Goal: Task Accomplishment & Management: Manage account settings

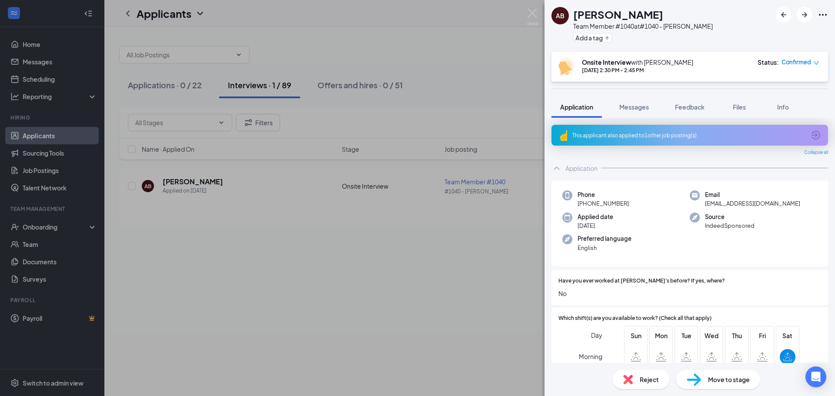
click at [726, 385] on div "Move to stage" at bounding box center [719, 379] width 84 height 19
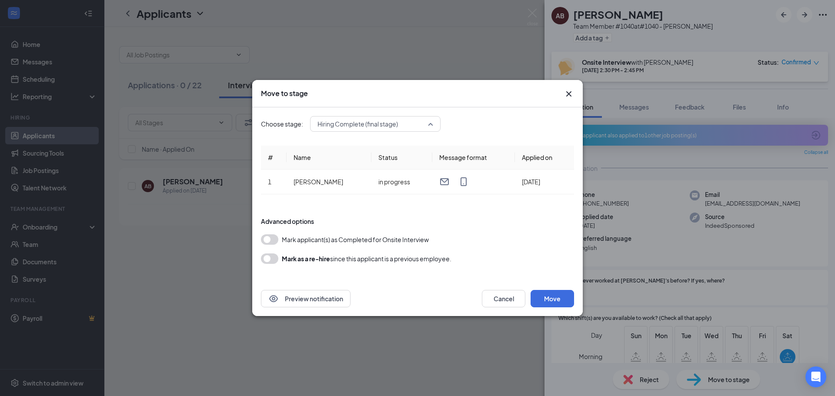
click at [385, 129] on span "Hiring Complete (final stage)" at bounding box center [358, 123] width 80 height 13
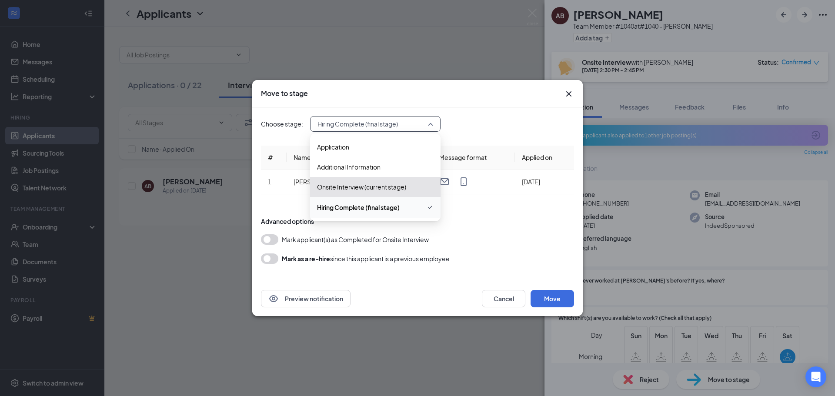
click at [433, 127] on span "Hiring Complete (final stage)" at bounding box center [376, 123] width 116 height 13
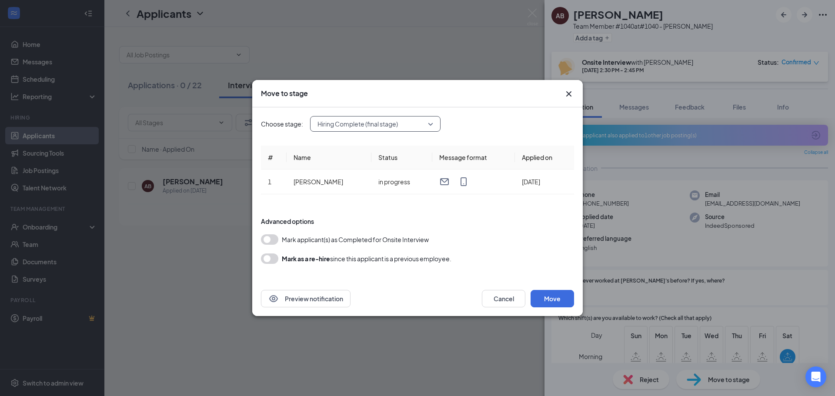
click at [429, 122] on span "Hiring Complete (final stage)" at bounding box center [376, 123] width 116 height 13
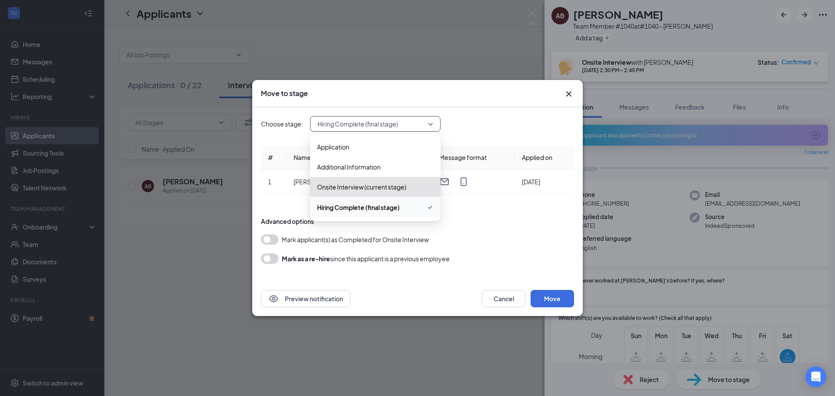
click at [439, 122] on div "Hiring Complete (final stage)" at bounding box center [375, 124] width 131 height 16
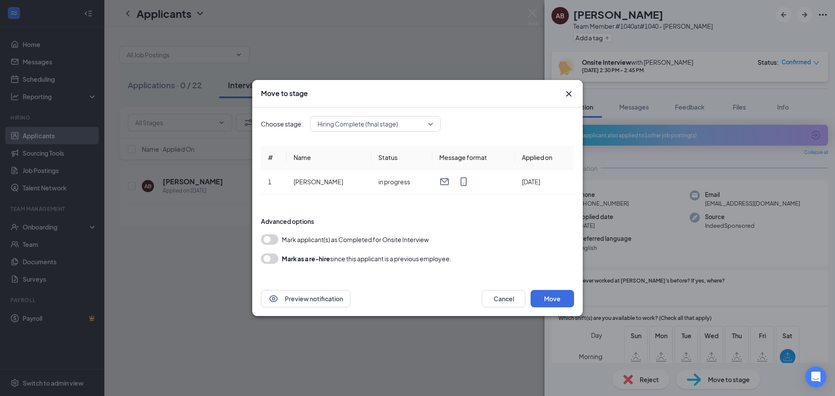
click at [570, 94] on icon "Cross" at bounding box center [569, 94] width 10 height 10
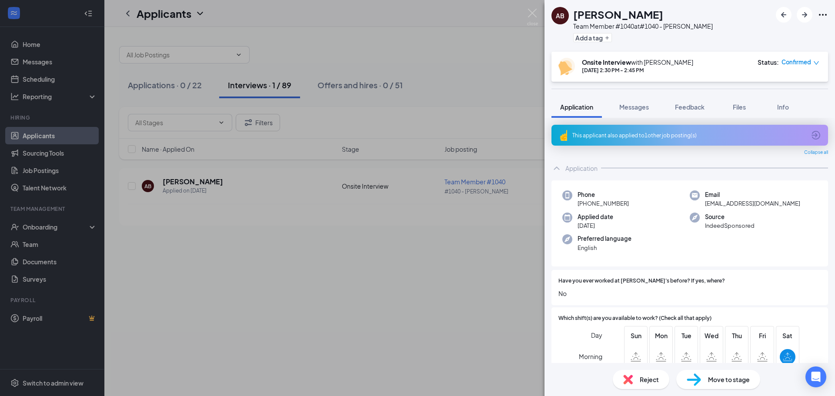
click at [699, 379] on div "Move to stage" at bounding box center [719, 379] width 84 height 19
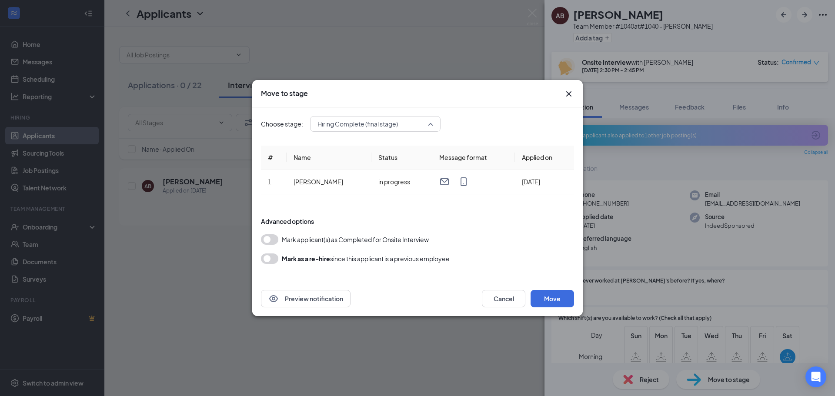
click at [379, 128] on span "Hiring Complete (final stage)" at bounding box center [358, 123] width 80 height 13
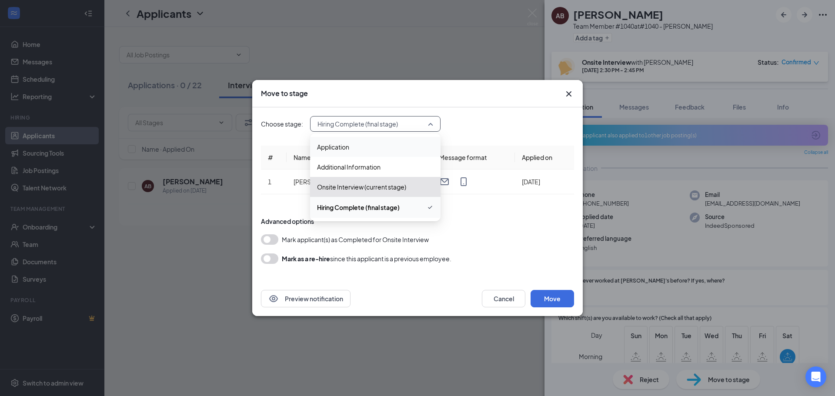
click at [378, 148] on span "Application" at bounding box center [375, 147] width 117 height 10
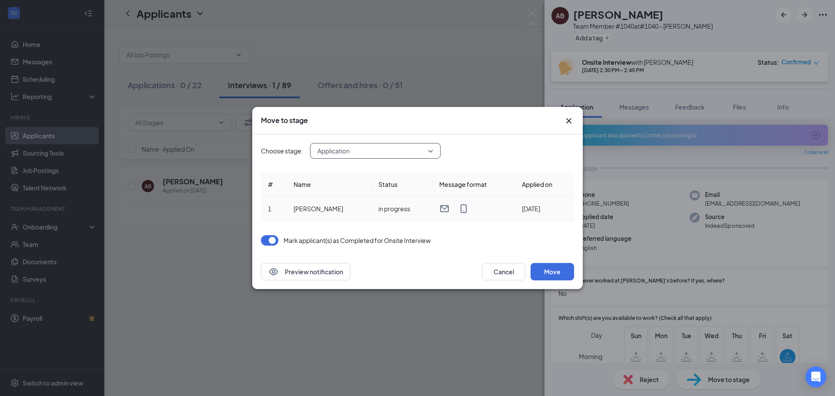
click at [388, 208] on td "in progress" at bounding box center [402, 209] width 61 height 25
click at [431, 154] on span "Application" at bounding box center [376, 150] width 116 height 13
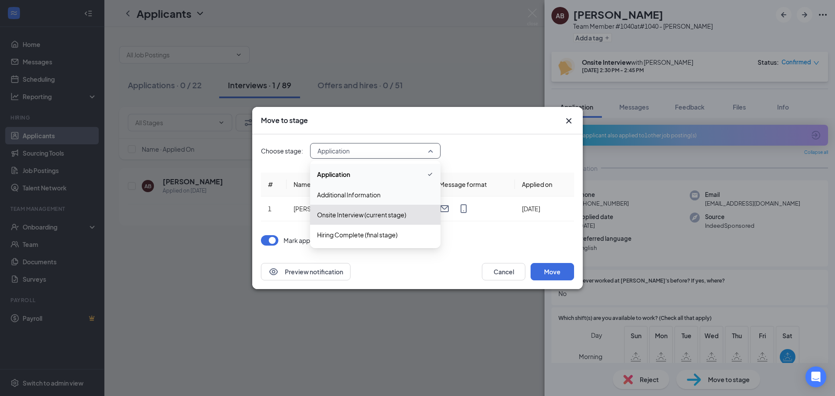
click at [385, 189] on div "Additional Information" at bounding box center [375, 195] width 131 height 20
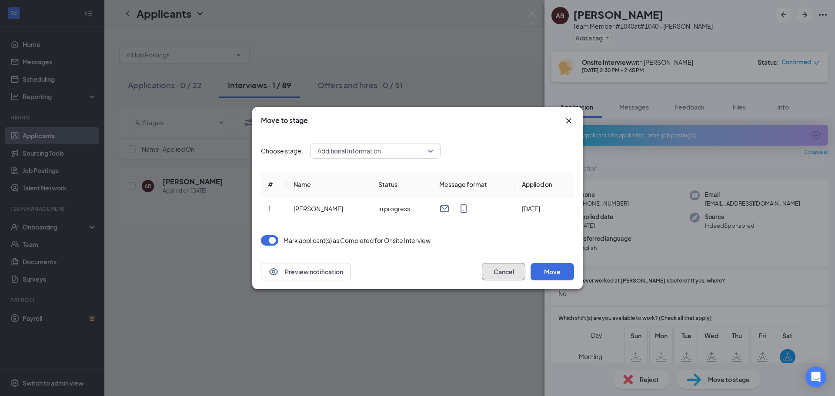
click at [488, 273] on button "Cancel" at bounding box center [504, 271] width 44 height 17
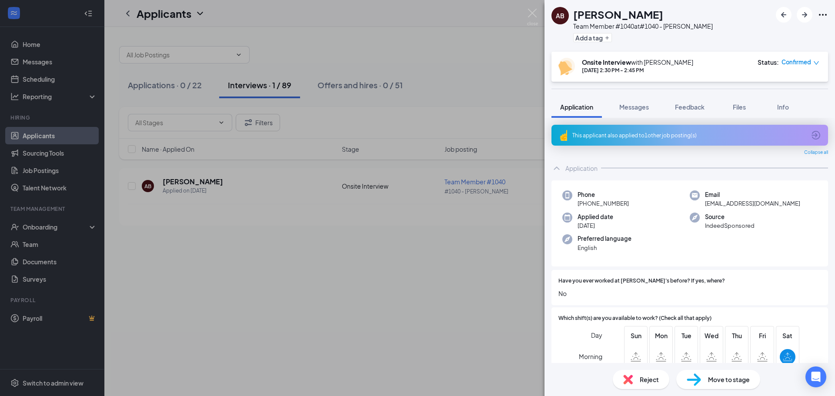
click at [226, 209] on div "AB [PERSON_NAME] Team Member #1040 at #1040 - [PERSON_NAME] Add a tag Onsite In…" at bounding box center [417, 198] width 835 height 396
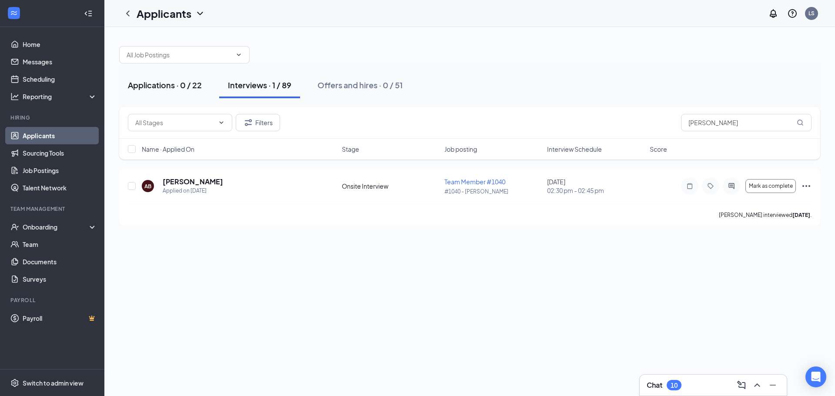
click at [181, 80] on div "Applications · 0 / 22" at bounding box center [165, 85] width 74 height 11
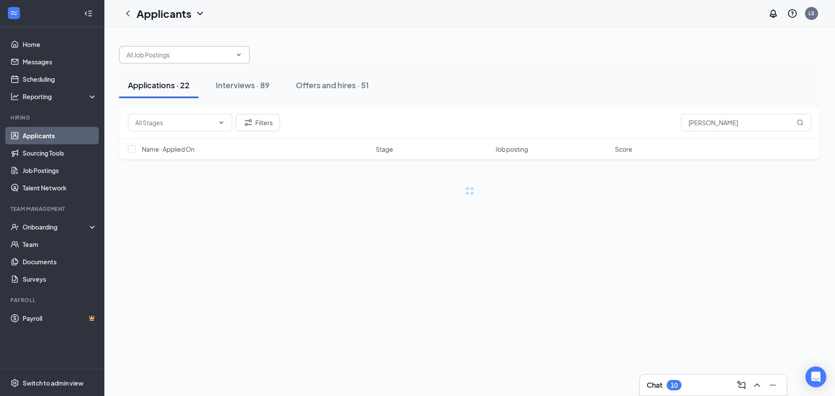
click at [188, 58] on input "text" at bounding box center [179, 55] width 105 height 10
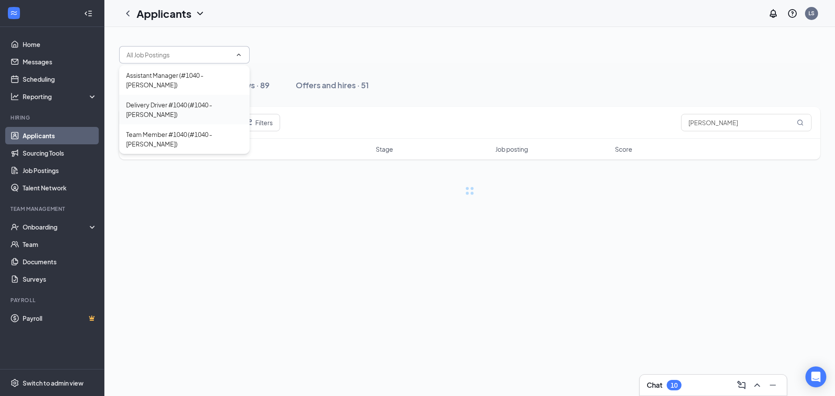
click at [174, 100] on div "Delivery Driver #1040 (#1040 - [PERSON_NAME])" at bounding box center [184, 109] width 117 height 19
type input "Delivery Driver #1040 (#1040 - [PERSON_NAME])"
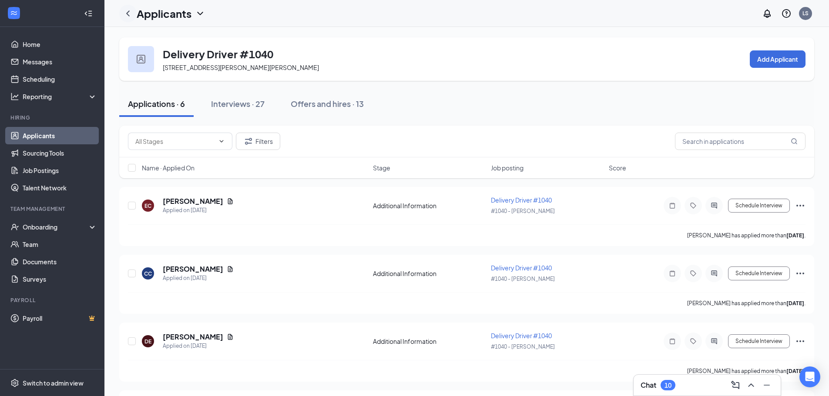
click at [126, 9] on icon "ChevronLeft" at bounding box center [128, 13] width 10 height 10
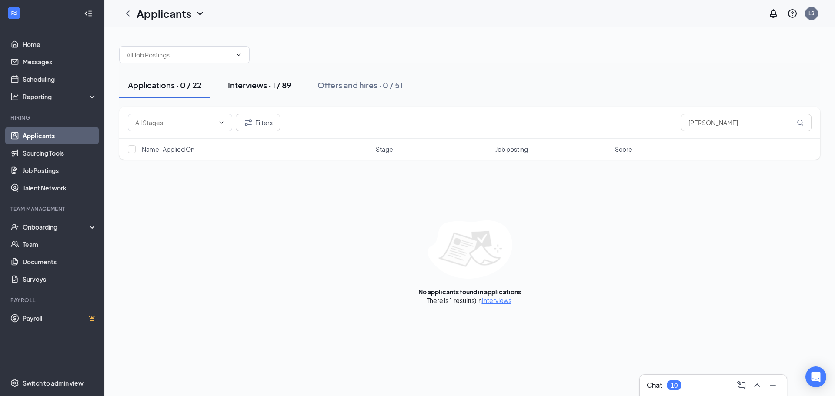
click at [240, 90] on div "Interviews · 1 / 89" at bounding box center [260, 85] width 64 height 11
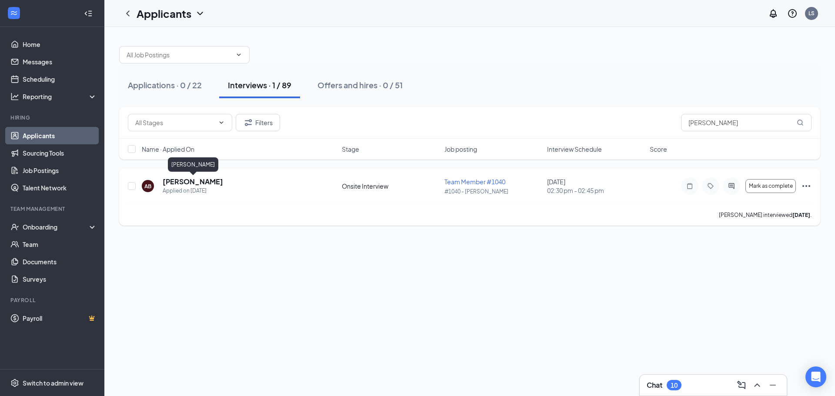
click at [218, 181] on h5 "[PERSON_NAME]" at bounding box center [193, 182] width 60 height 10
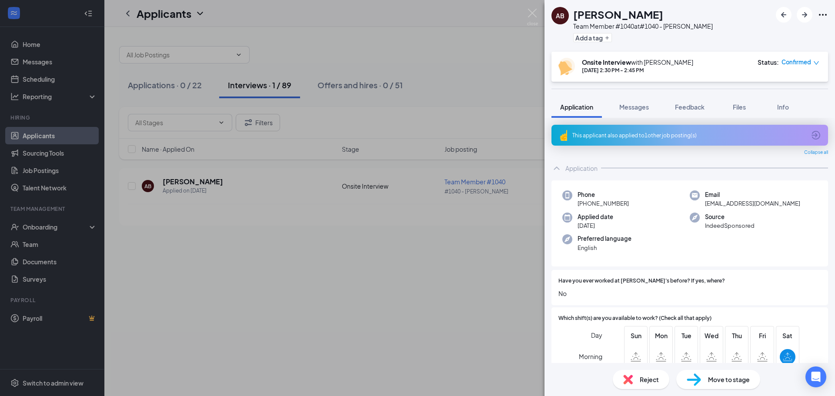
click at [824, 15] on icon "Ellipses" at bounding box center [823, 15] width 10 height 10
click at [754, 15] on div "AB [PERSON_NAME] Team Member #1040 at #1040 - [PERSON_NAME] Add a tag" at bounding box center [690, 26] width 291 height 52
click at [824, 15] on icon "Ellipses" at bounding box center [823, 15] width 10 height 10
click at [823, 15] on icon "Ellipses" at bounding box center [823, 15] width 8 height 2
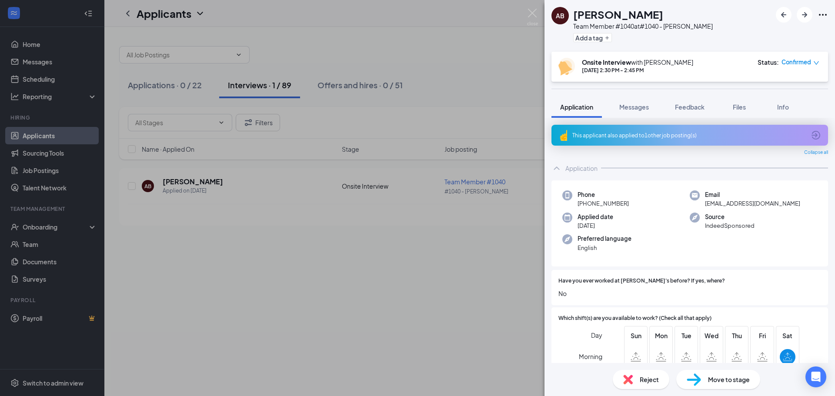
click at [815, 16] on div at bounding box center [802, 15] width 52 height 16
click at [820, 15] on icon "Ellipses" at bounding box center [823, 15] width 8 height 2
click at [699, 135] on div "This applicant also applied to 1 other job posting(s)" at bounding box center [689, 135] width 233 height 7
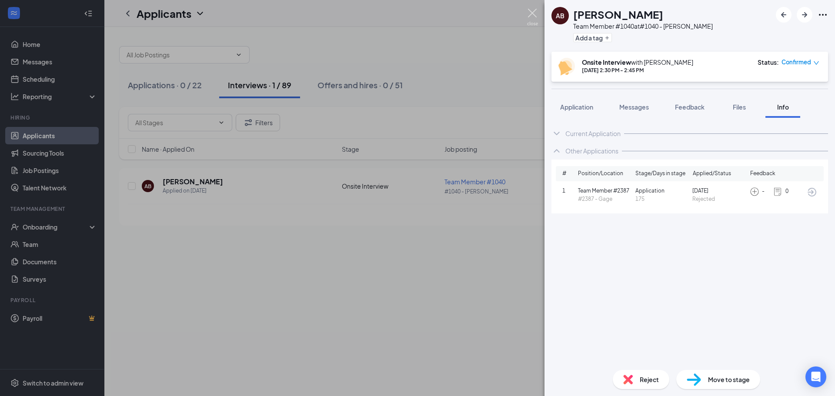
click at [533, 14] on img at bounding box center [532, 17] width 11 height 17
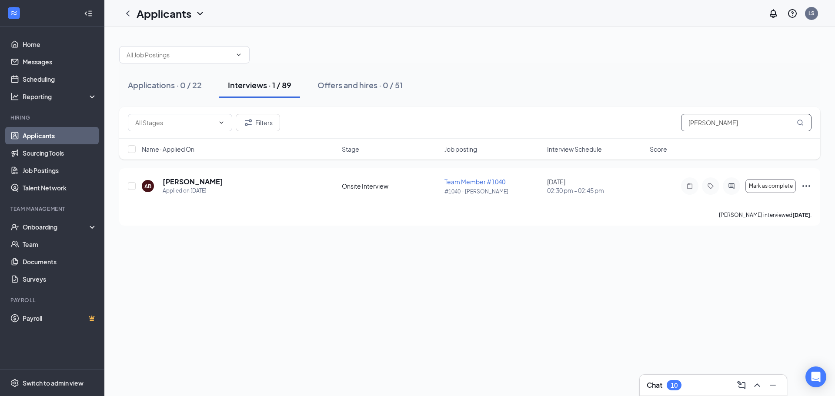
drag, startPoint x: 736, startPoint y: 121, endPoint x: 607, endPoint y: 111, distance: 129.1
click at [607, 111] on div "Filters antonio" at bounding box center [469, 123] width 701 height 32
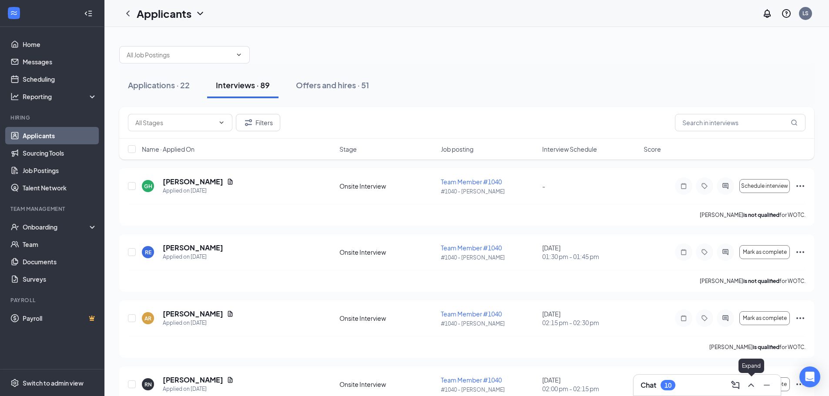
click at [749, 390] on icon "ChevronUp" at bounding box center [751, 385] width 10 height 10
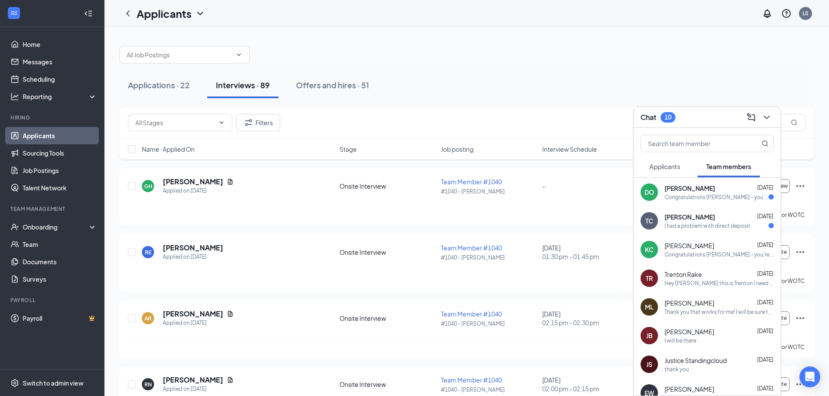
click at [676, 199] on div "Congratulations [PERSON_NAME] - you're hired! Please check your email for impor…" at bounding box center [716, 197] width 104 height 7
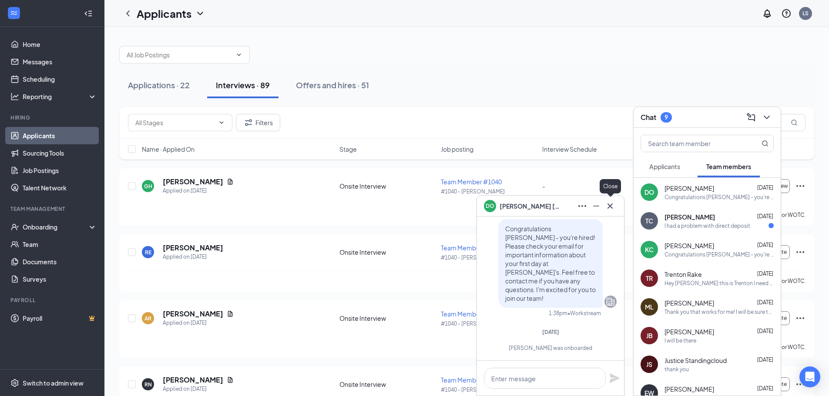
click at [612, 208] on icon "Cross" at bounding box center [609, 205] width 5 height 5
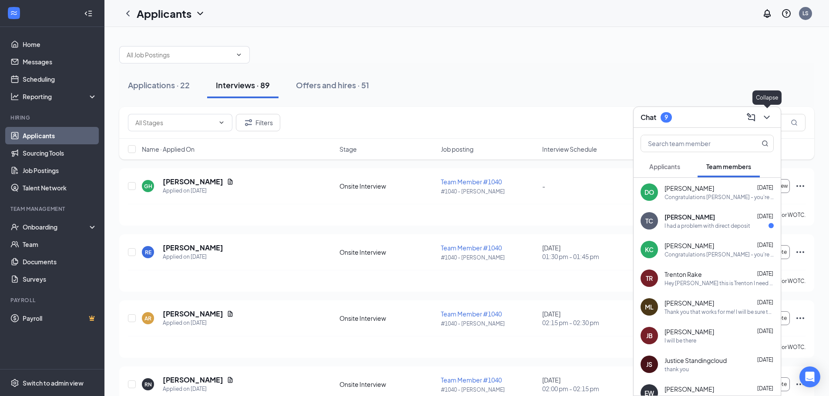
click at [763, 121] on icon "ChevronDown" at bounding box center [766, 117] width 10 height 10
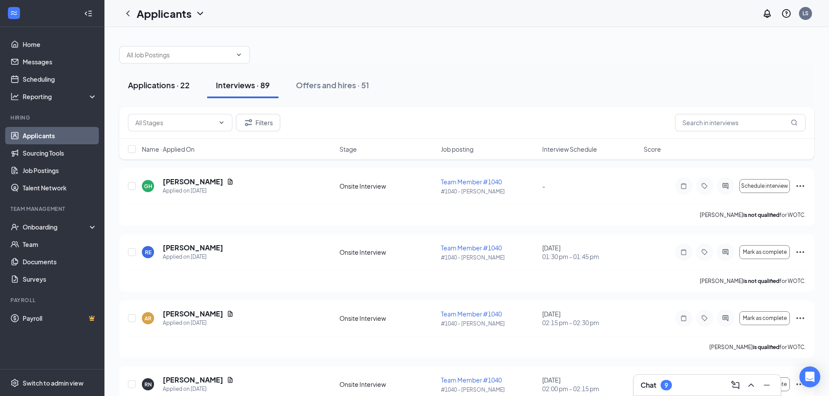
click at [151, 87] on div "Applications · 22" at bounding box center [159, 85] width 62 height 11
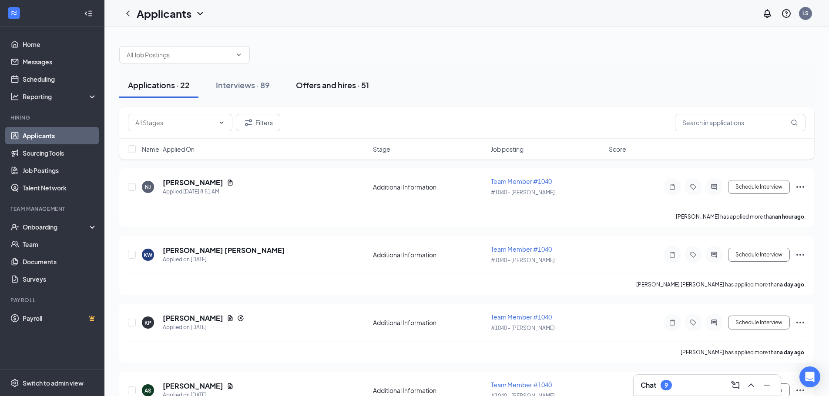
click at [350, 90] on button "Offers and hires · 51" at bounding box center [332, 85] width 90 height 26
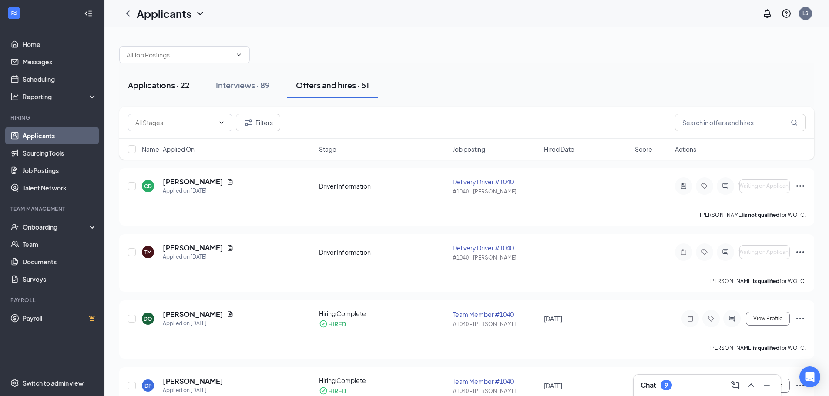
click at [177, 86] on div "Applications · 22" at bounding box center [159, 85] width 62 height 11
